Goal: Information Seeking & Learning: Learn about a topic

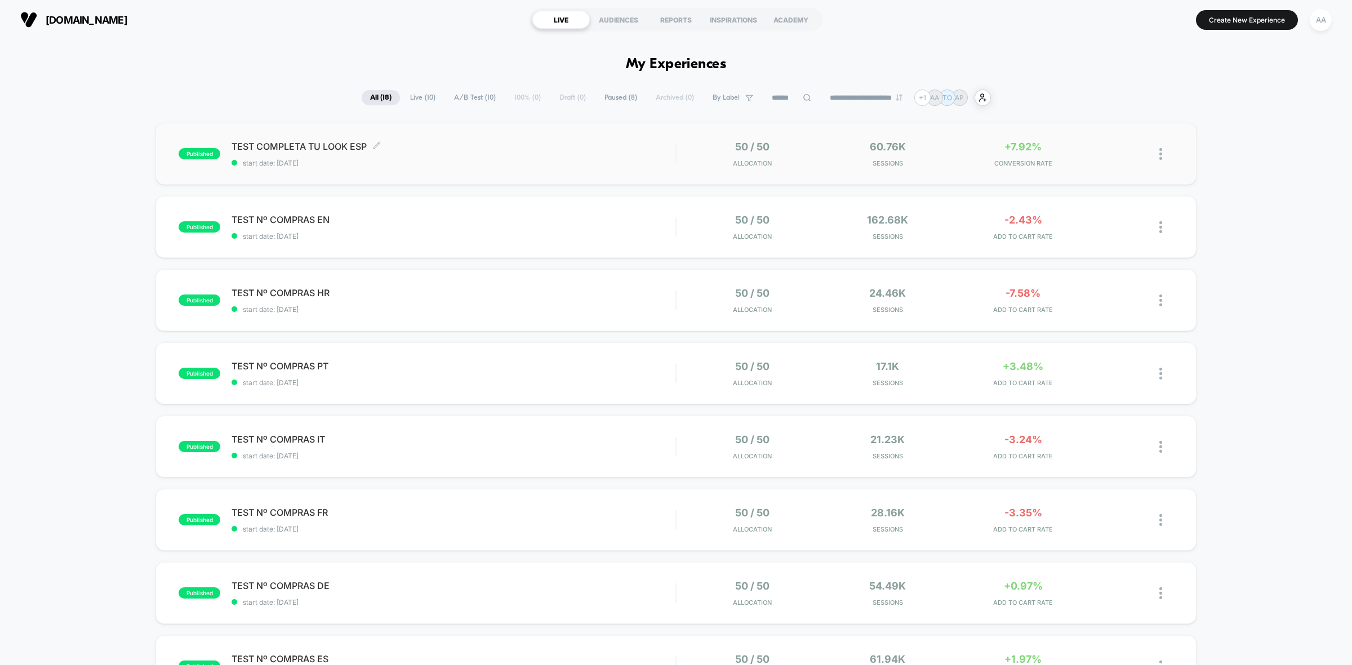
click at [494, 151] on span "TEST COMPLETA TU LOOK ESP Click to edit experience details" at bounding box center [454, 146] width 444 height 11
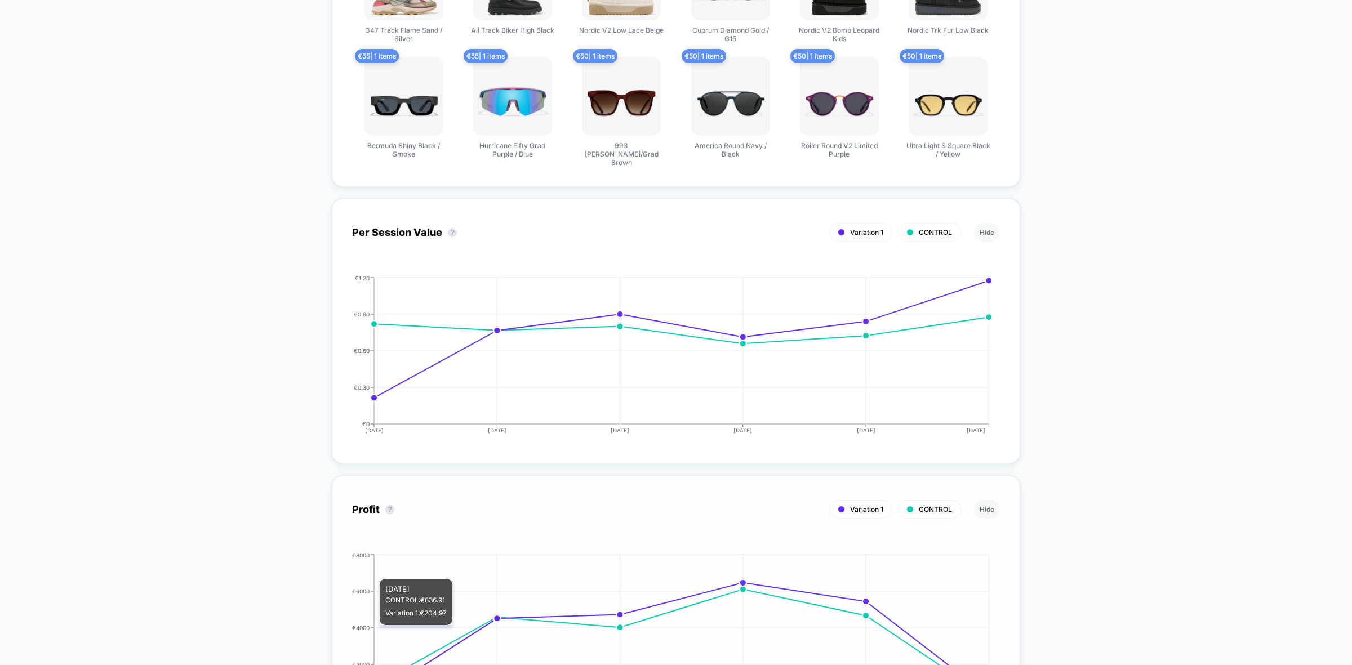
scroll to position [634, 0]
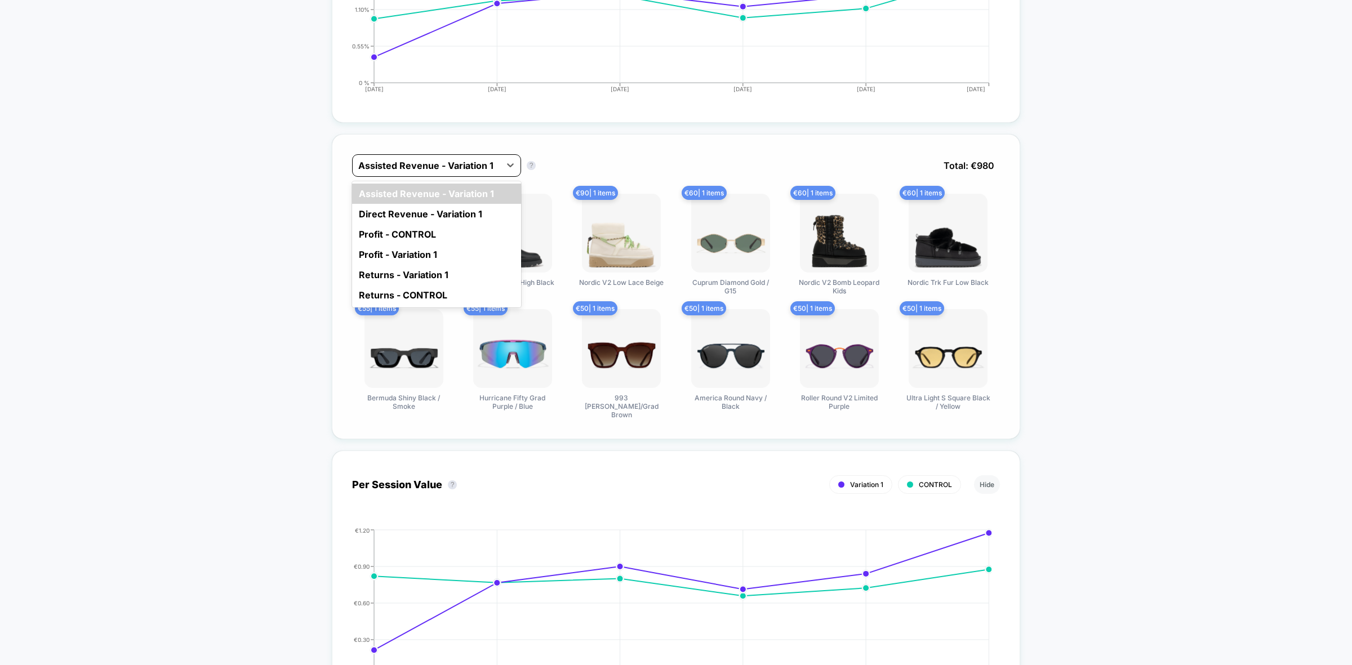
click at [493, 159] on div at bounding box center [426, 166] width 136 height 14
click at [466, 207] on div "Direct Revenue - Variation 1" at bounding box center [436, 214] width 169 height 20
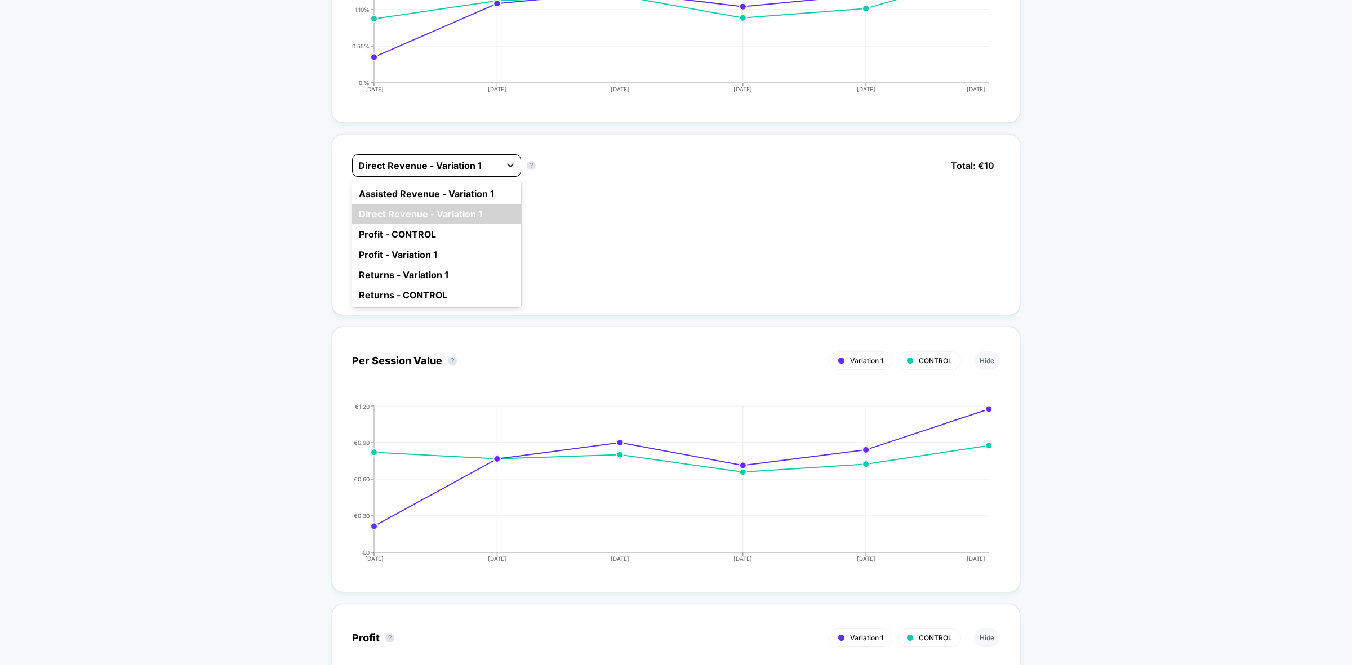
click at [503, 161] on div at bounding box center [510, 165] width 20 height 20
click at [424, 270] on div "Returns - Variation 1" at bounding box center [436, 275] width 169 height 20
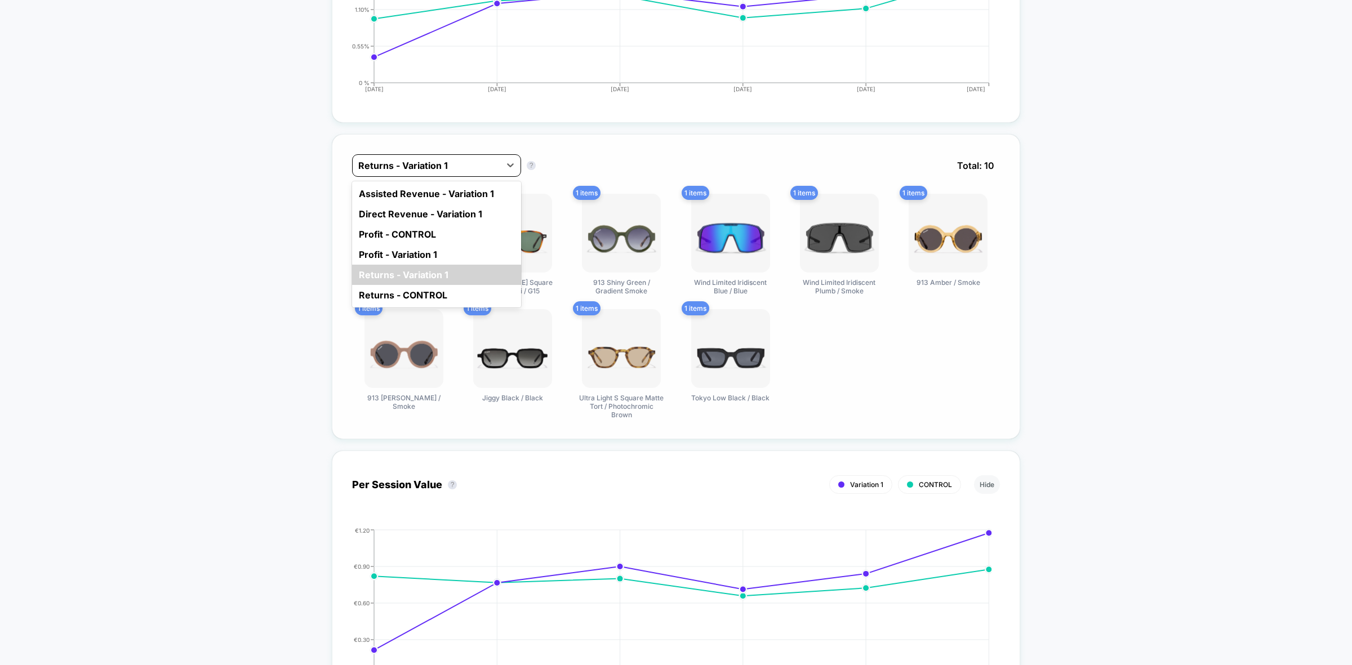
click at [479, 161] on div at bounding box center [426, 166] width 136 height 14
click at [435, 289] on div "Returns - CONTROL" at bounding box center [436, 295] width 169 height 20
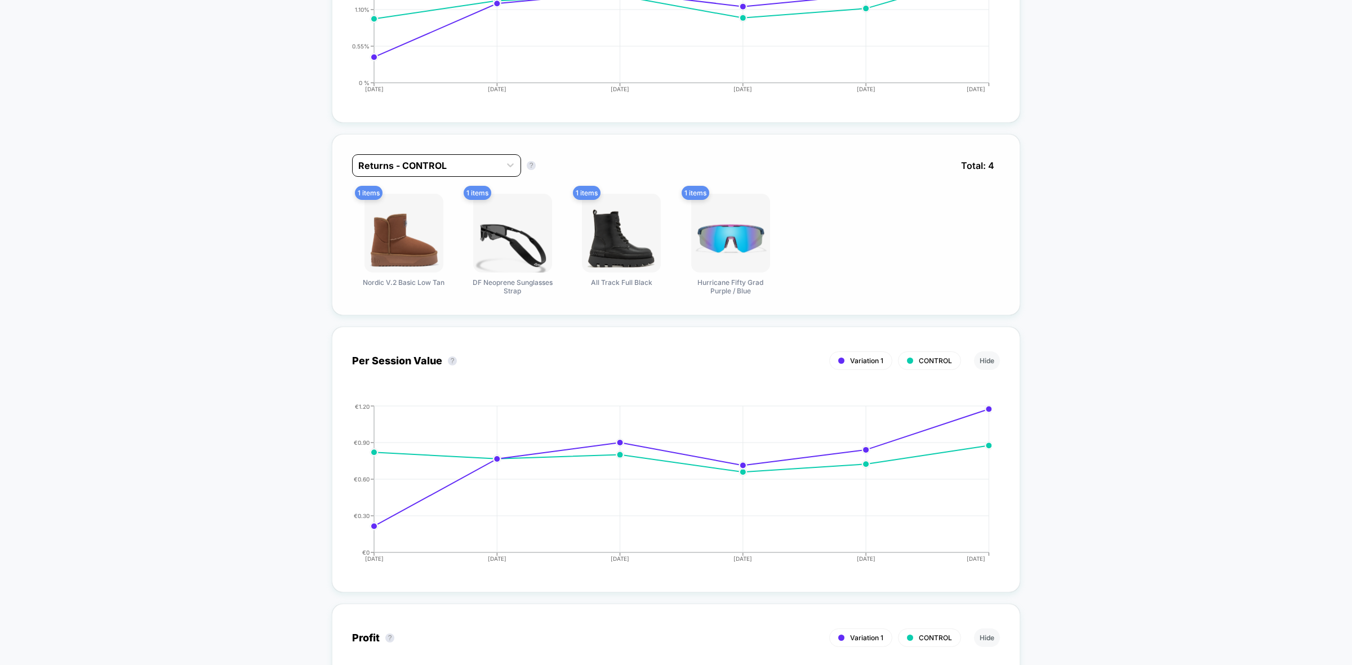
click at [468, 159] on div at bounding box center [426, 166] width 136 height 14
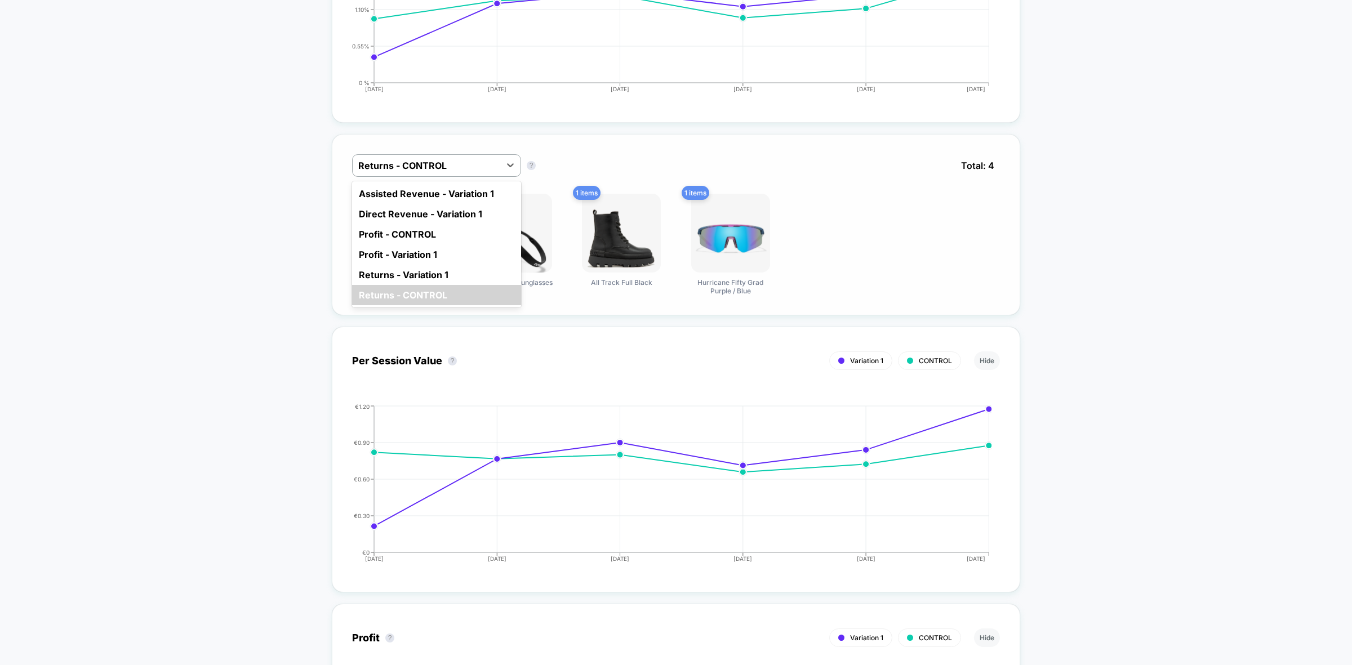
drag, startPoint x: 430, startPoint y: 268, endPoint x: 466, endPoint y: 215, distance: 64.4
click at [430, 269] on div "Returns - Variation 1" at bounding box center [436, 275] width 169 height 20
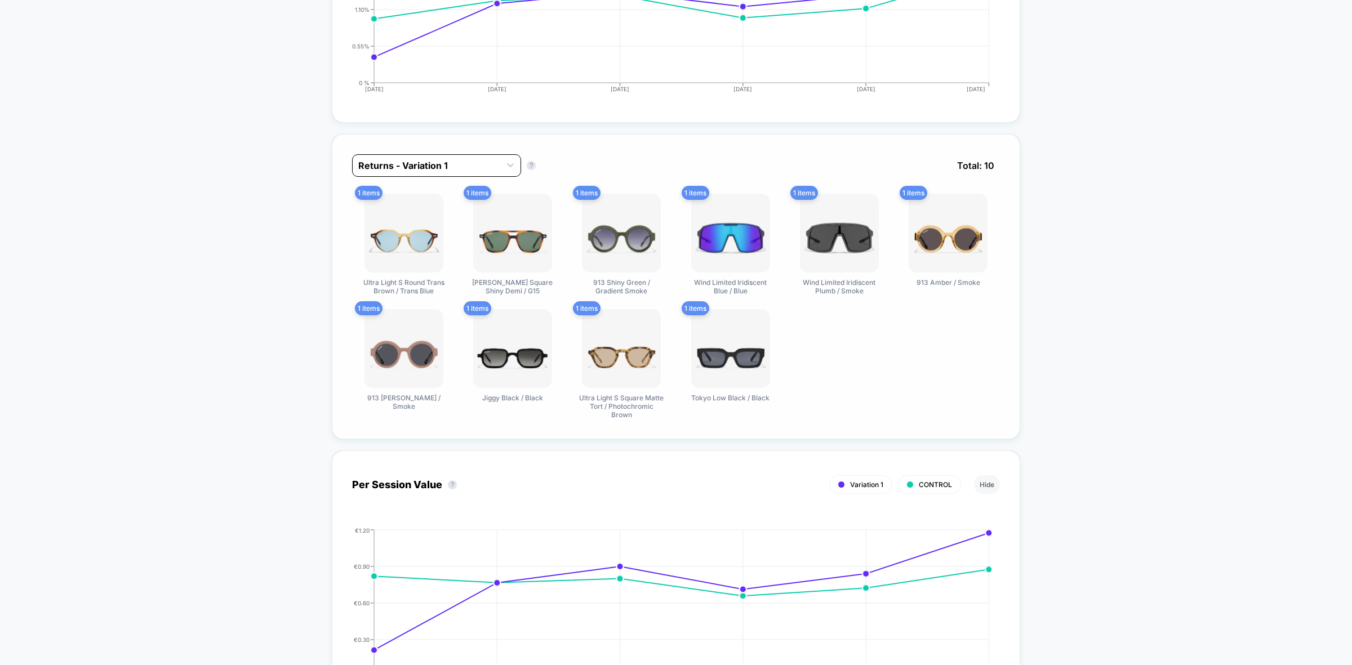
click at [477, 157] on div "Returns - Variation 1" at bounding box center [427, 166] width 148 height 18
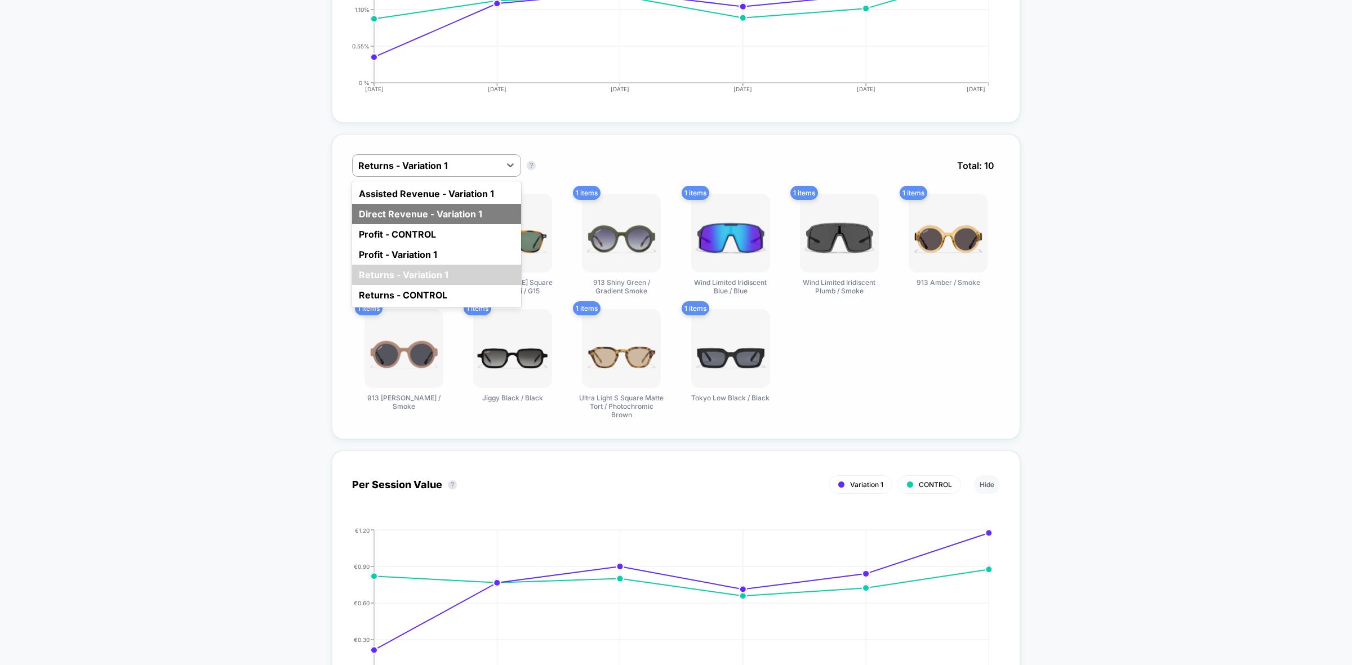
click at [397, 212] on div "Direct Revenue - Variation 1" at bounding box center [436, 214] width 169 height 20
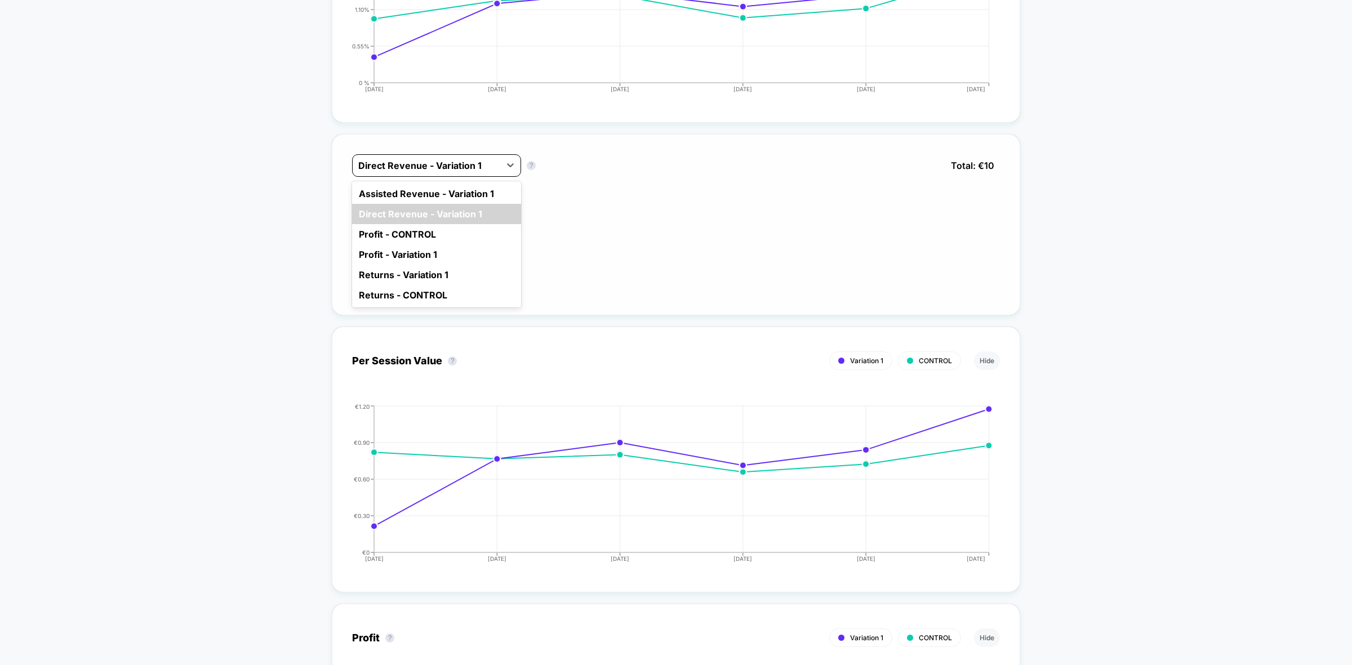
click at [482, 159] on div at bounding box center [426, 166] width 136 height 14
click at [417, 194] on div "Assisted Revenue - Variation 1" at bounding box center [436, 194] width 169 height 20
